Goal: Find specific page/section

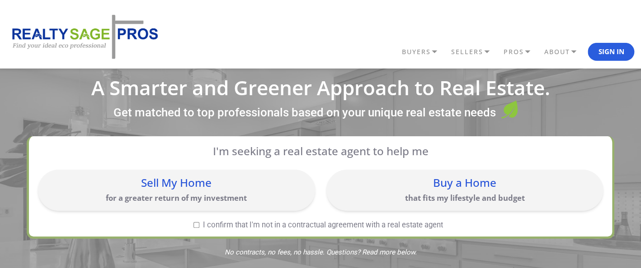
scroll to position [10, 0]
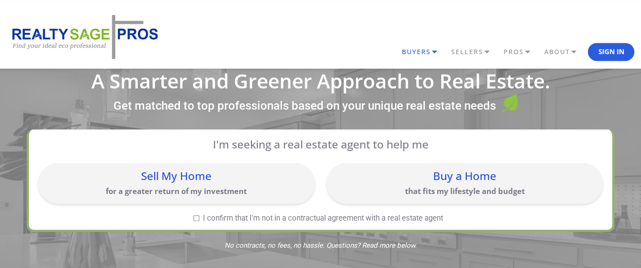
click at [429, 51] on link "BUYERS" at bounding box center [423, 51] width 49 height 15
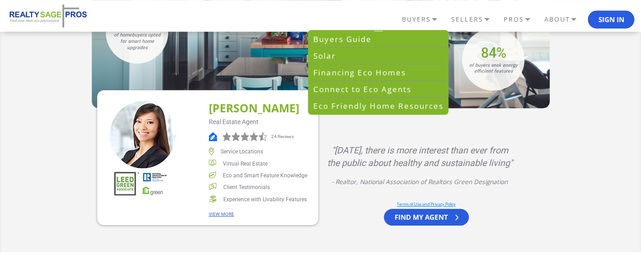
scroll to position [1448, 0]
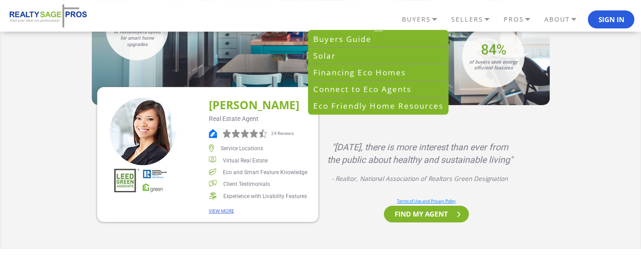
click at [440, 206] on link "FIND MY AGENT" at bounding box center [426, 214] width 84 height 17
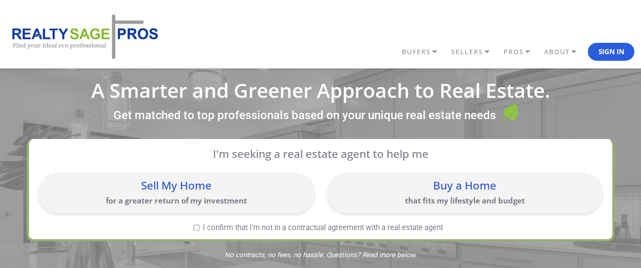
scroll to position [0, 0]
click at [196, 229] on input "I confirm that I'm not in a contractual agreement with a real estate agent" at bounding box center [196, 228] width 6 height 6
checkbox input "true"
click at [187, 192] on div "Sell My Home" at bounding box center [176, 186] width 268 height 11
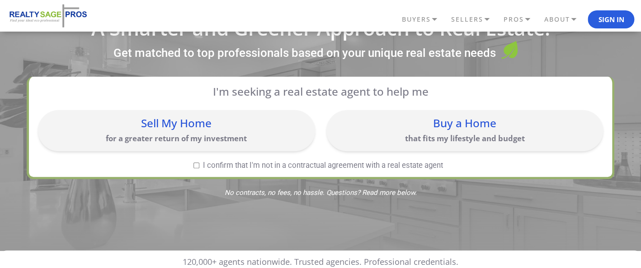
scroll to position [63, 0]
